Goal: Book appointment/travel/reservation

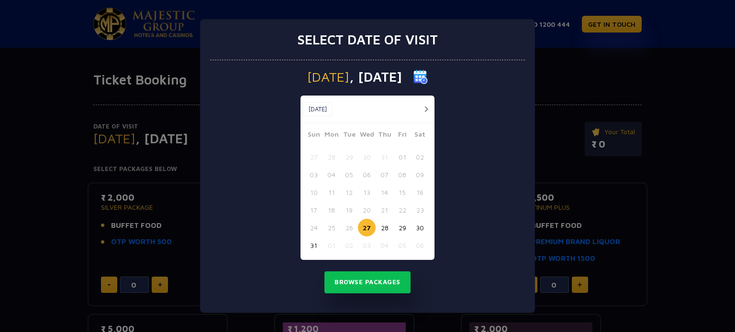
click at [403, 227] on button "29" at bounding box center [402, 228] width 18 height 18
click at [365, 279] on button "Browse Packages" at bounding box center [367, 283] width 86 height 22
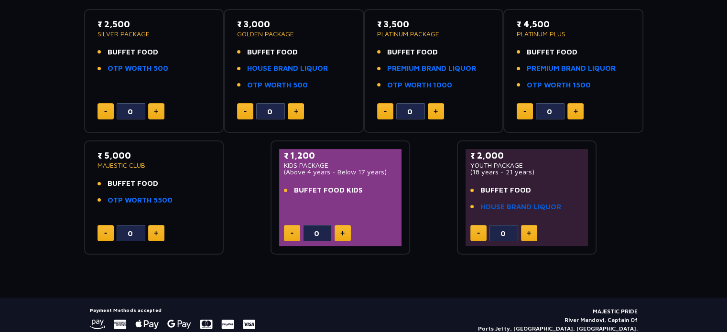
scroll to position [173, 0]
click at [511, 209] on link "HOUSE BRAND LIQUOR" at bounding box center [521, 207] width 81 height 11
click at [137, 198] on link "OTP WORTH 5500" at bounding box center [140, 201] width 65 height 11
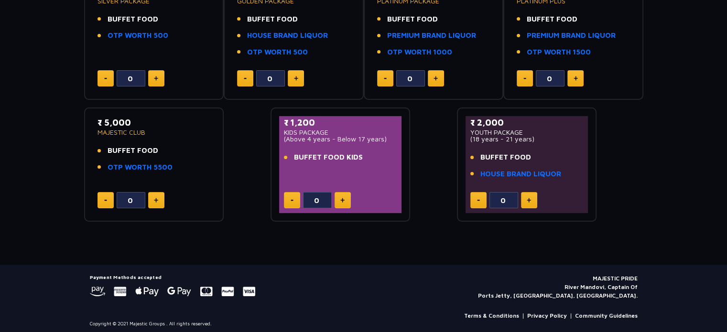
scroll to position [0, 0]
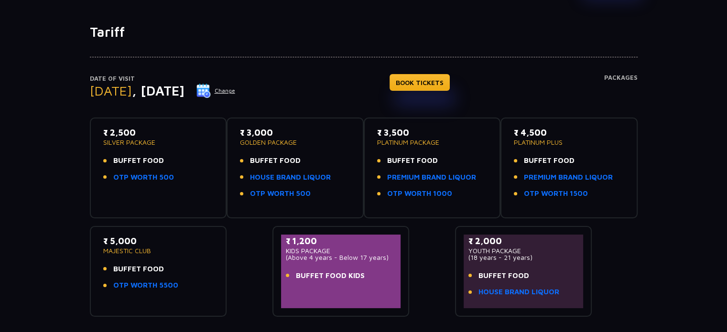
scroll to position [13, 0]
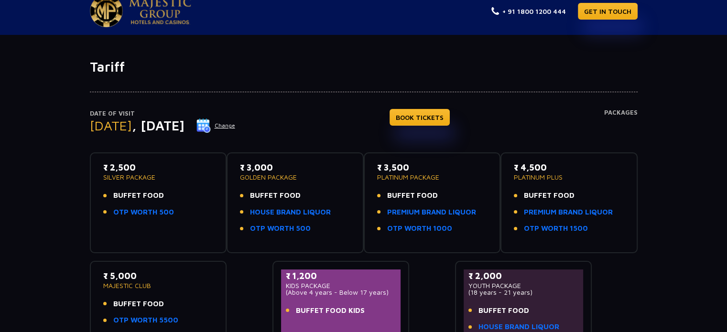
click at [236, 126] on button "Change" at bounding box center [216, 125] width 40 height 15
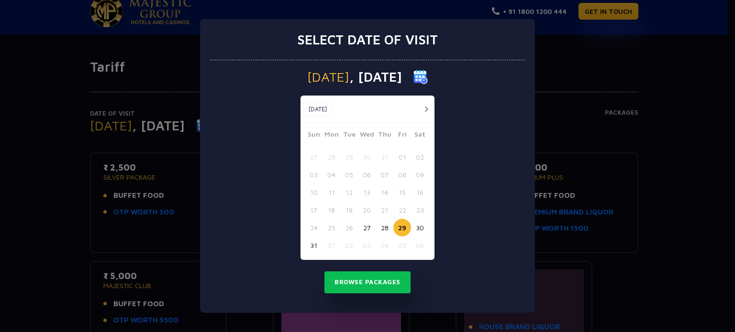
click at [417, 110] on div at bounding box center [423, 109] width 18 height 12
click at [424, 110] on button "button" at bounding box center [426, 109] width 12 height 12
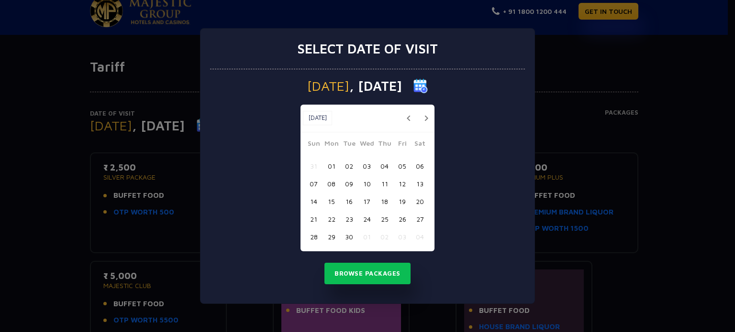
click at [365, 194] on button "17" at bounding box center [367, 202] width 18 height 18
click at [360, 278] on button "Browse Packages" at bounding box center [367, 274] width 86 height 22
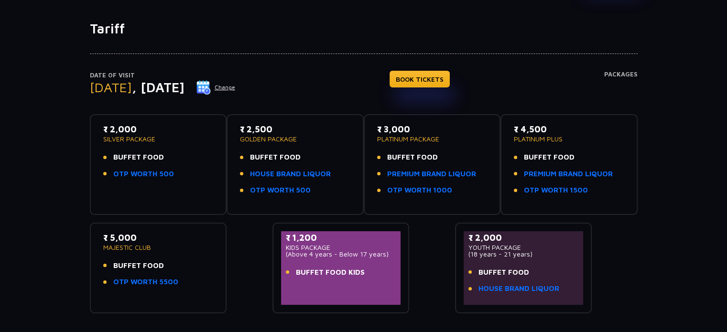
scroll to position [31, 0]
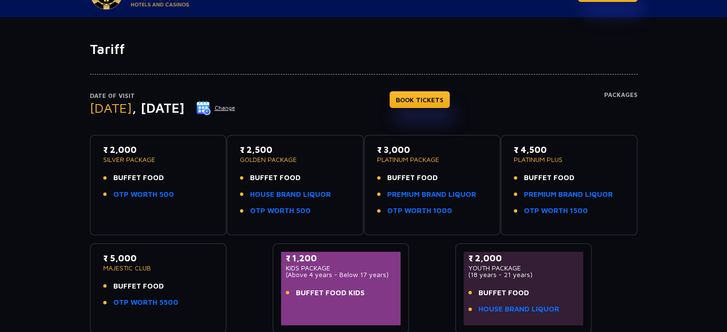
click at [236, 109] on button "Change" at bounding box center [216, 107] width 40 height 15
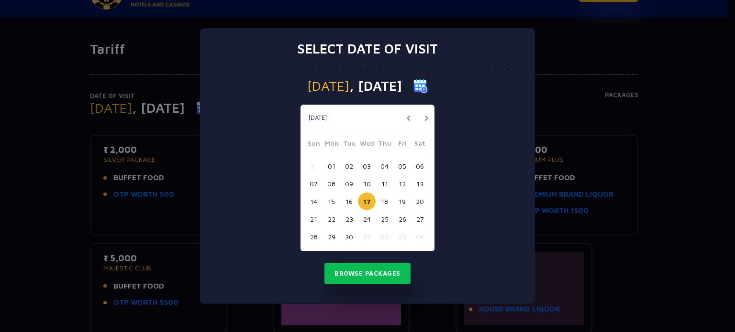
click at [427, 200] on button "20" at bounding box center [420, 202] width 18 height 18
click at [366, 278] on button "Browse Packages" at bounding box center [367, 274] width 86 height 22
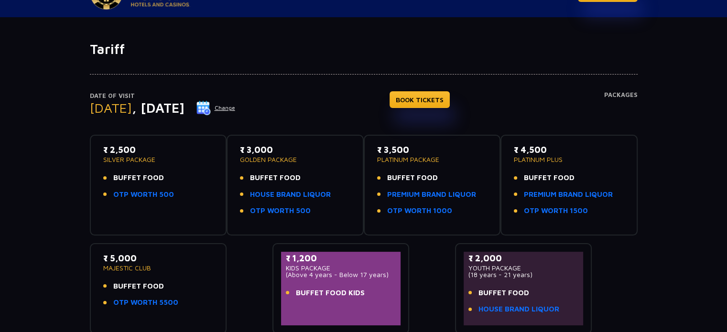
click at [448, 26] on div "Tariff Date of Visit Saturday , 20 Sep 2025 Change BOOK TICKETS Packages ₹ 2,50…" at bounding box center [363, 197] width 727 height 360
